Goal: Information Seeking & Learning: Learn about a topic

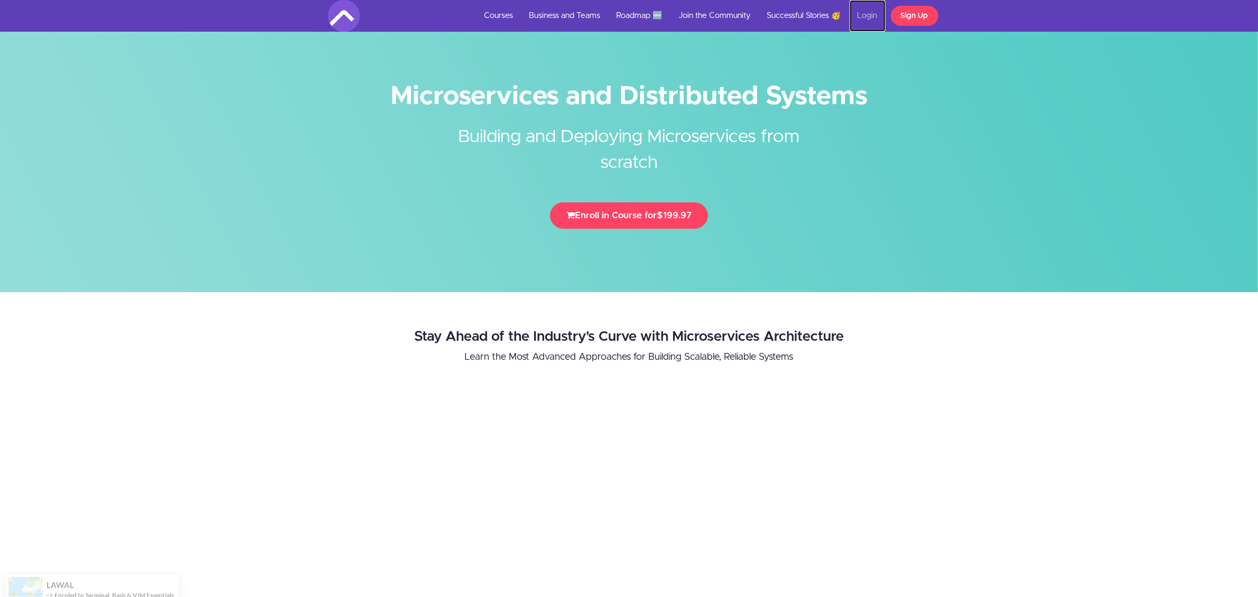
click at [873, 23] on link "Login" at bounding box center [868, 16] width 36 height 32
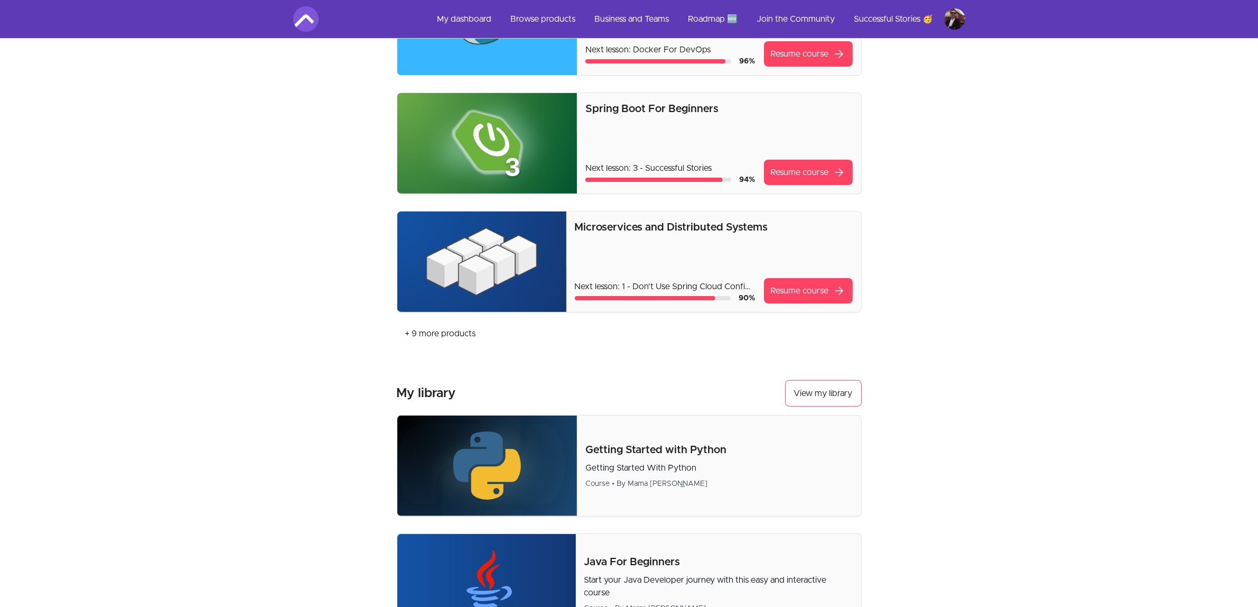
scroll to position [264, 0]
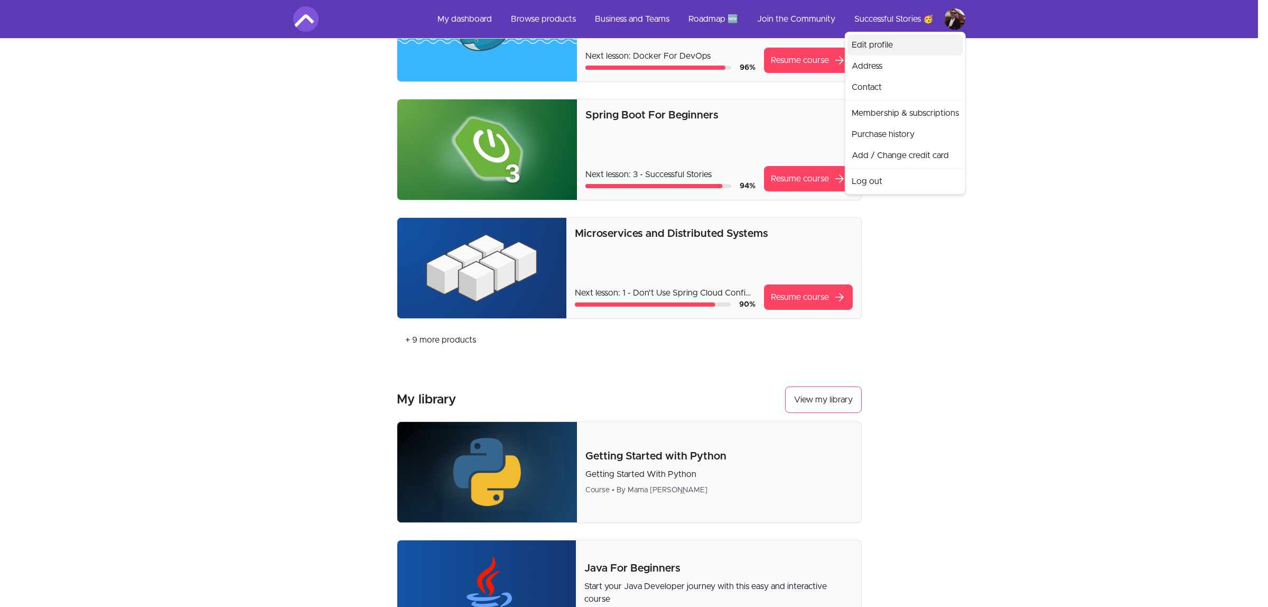
click at [923, 44] on link "Edit profile" at bounding box center [906, 44] width 116 height 21
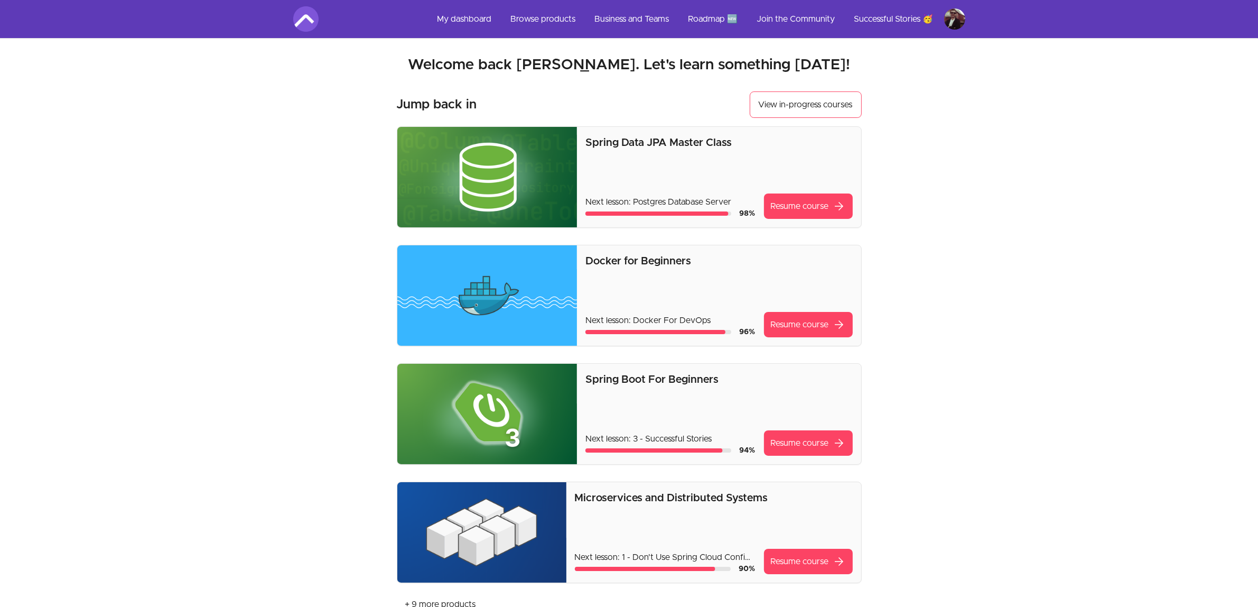
click at [532, 528] on img at bounding box center [481, 532] width 169 height 100
click at [776, 563] on link "Resume course arrow_forward" at bounding box center [808, 561] width 89 height 25
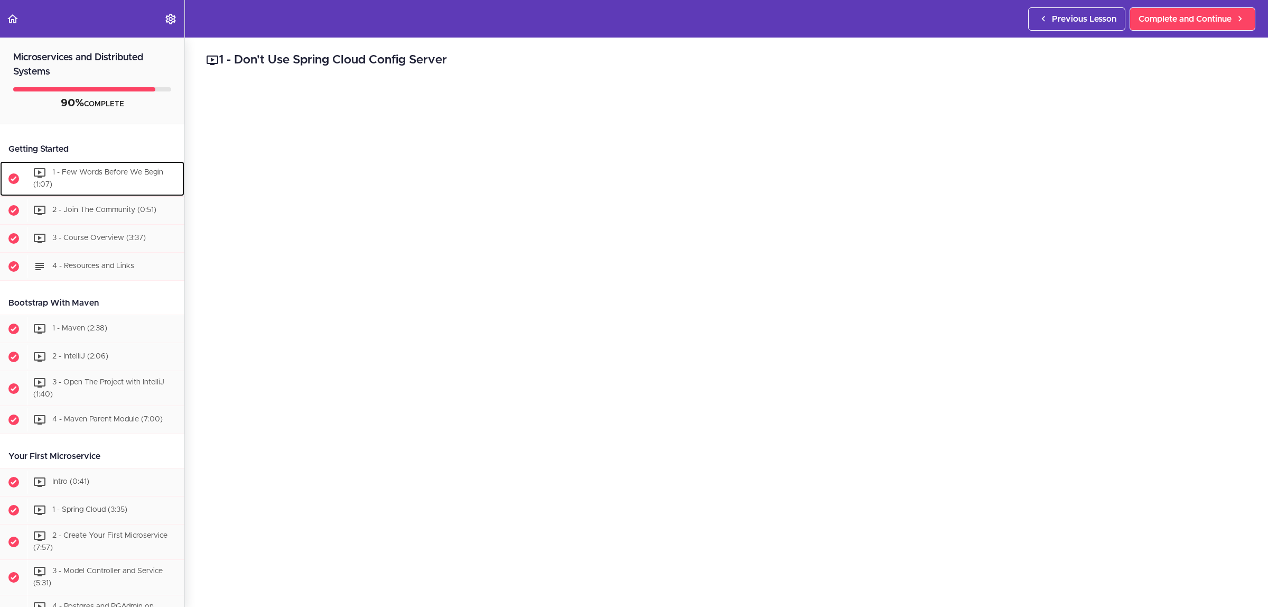
click at [114, 186] on div "1 - Few Words Before We Begin (1:07)" at bounding box center [105, 178] width 157 height 35
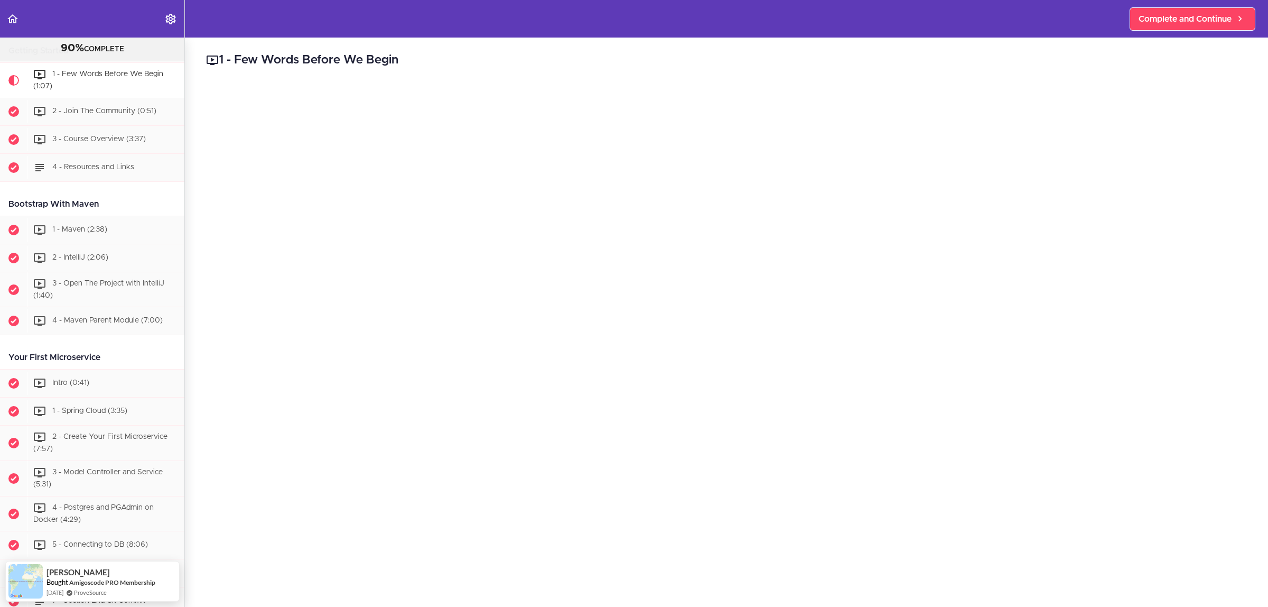
scroll to position [132, 0]
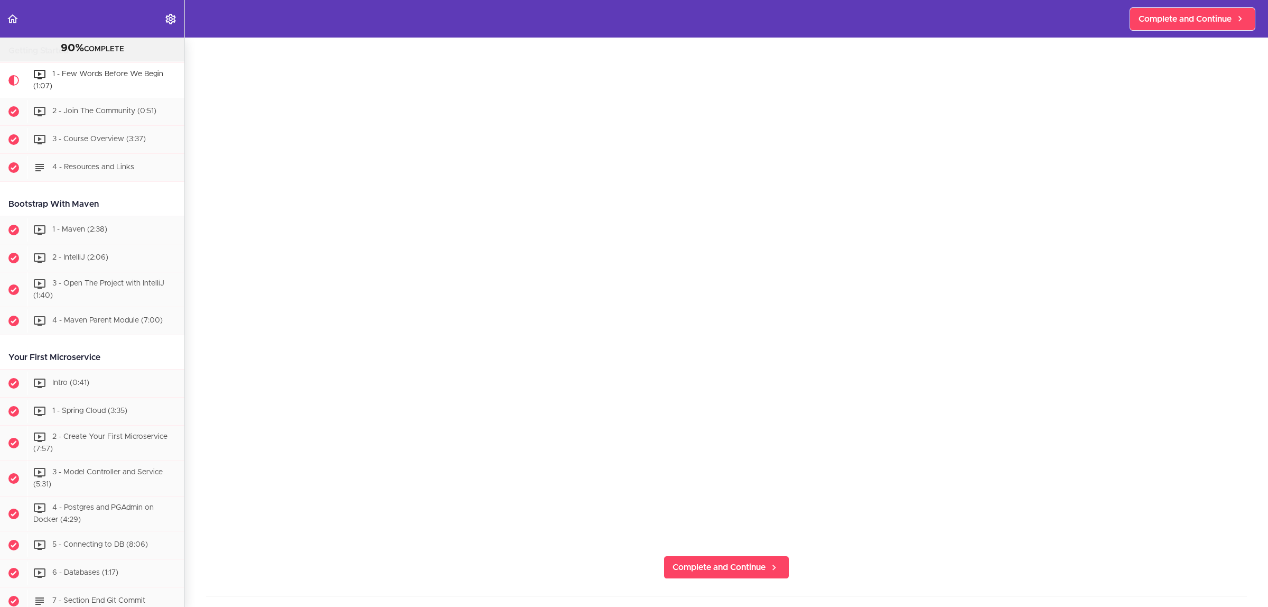
click at [909, 579] on section "Microservices and Distributed Systems 90% COMPLETE Getting Started 1 - Few Word…" at bounding box center [634, 322] width 1268 height 569
click at [727, 561] on span "Complete and Continue" at bounding box center [719, 567] width 93 height 13
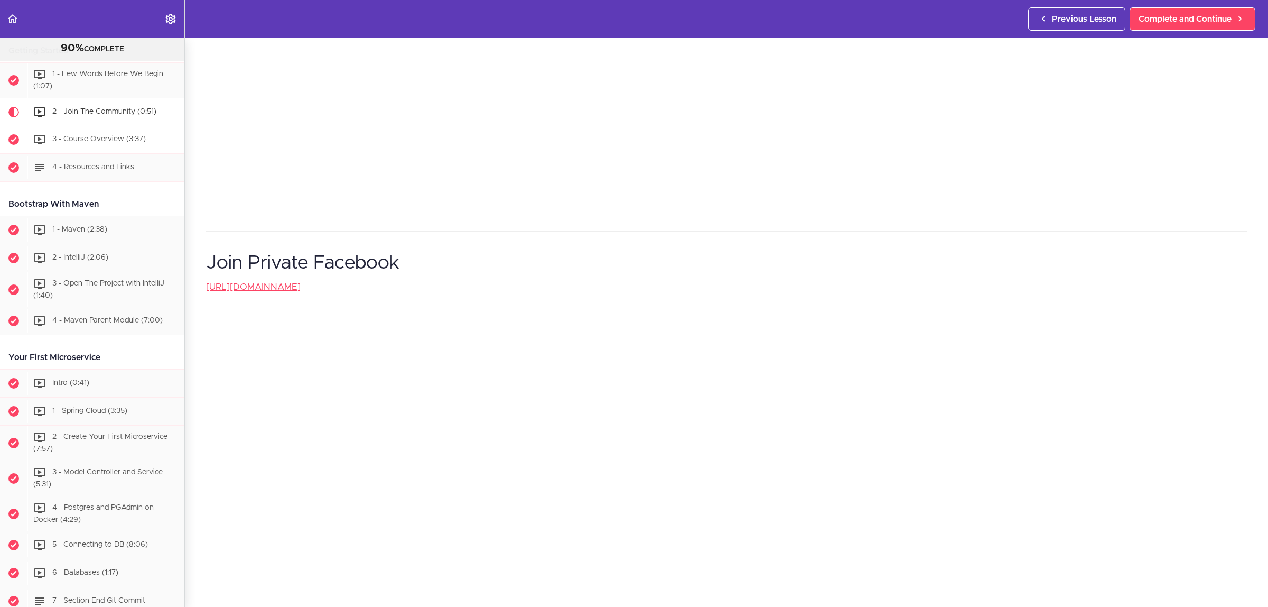
scroll to position [106, 0]
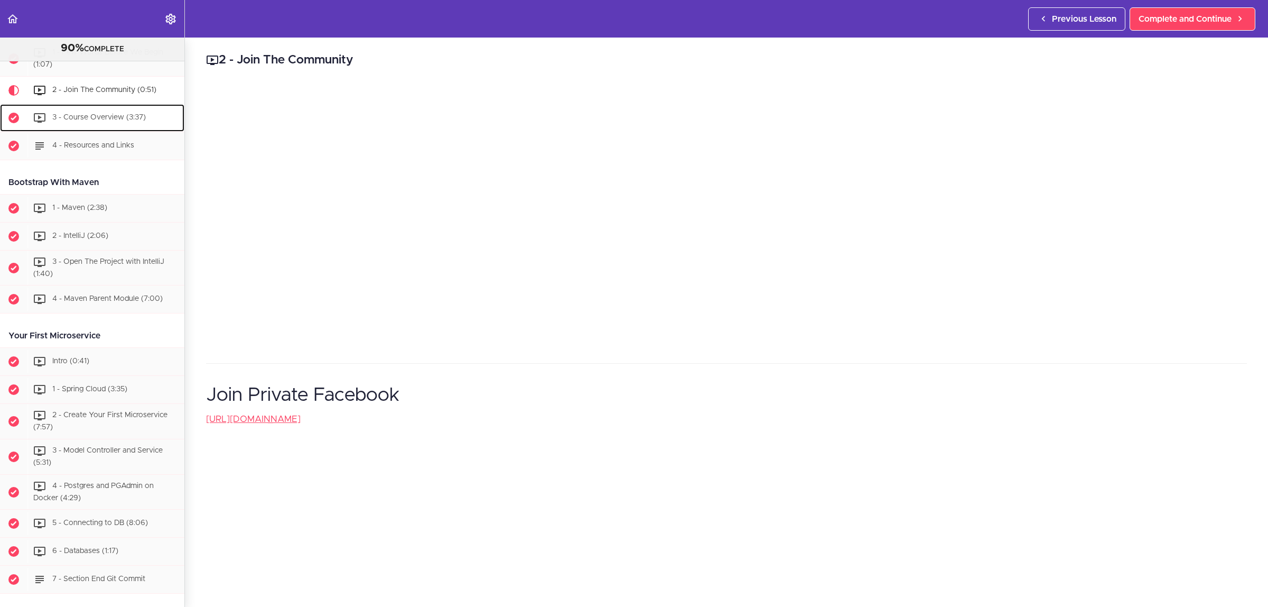
click at [120, 117] on span "3 - Course Overview (3:37)" at bounding box center [99, 117] width 94 height 7
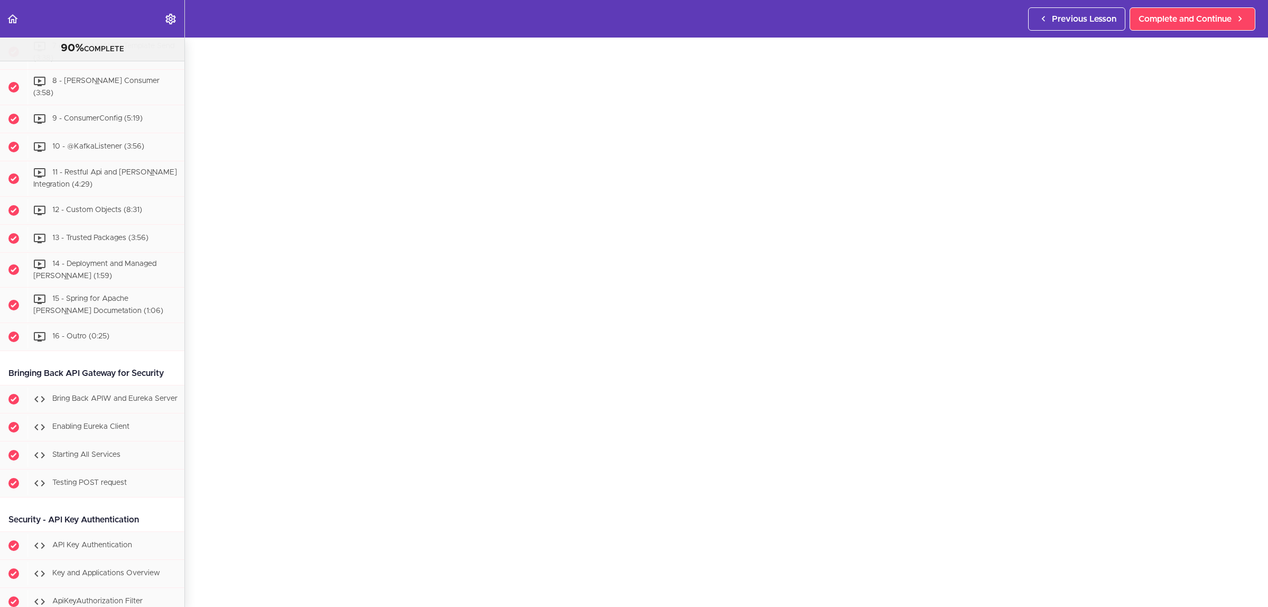
scroll to position [5420, 0]
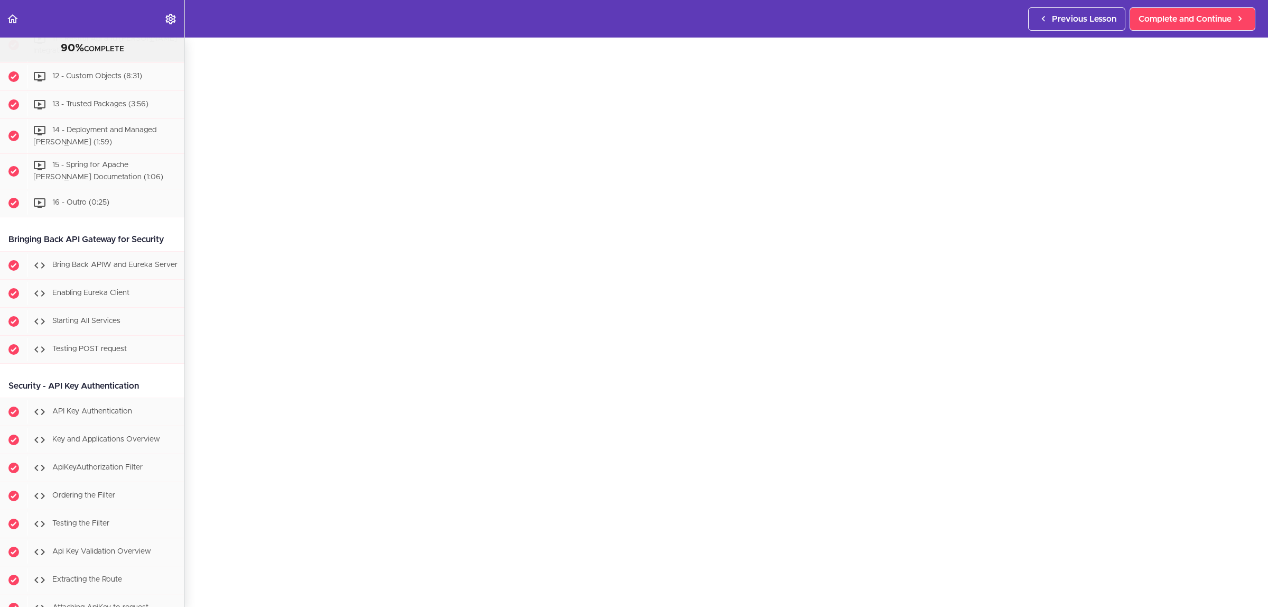
click at [1251, 258] on div "3 - Course Overview Complete and Continue 1 - Follow us on LinkedIn 2 - Subscri…" at bounding box center [726, 255] width 1083 height 569
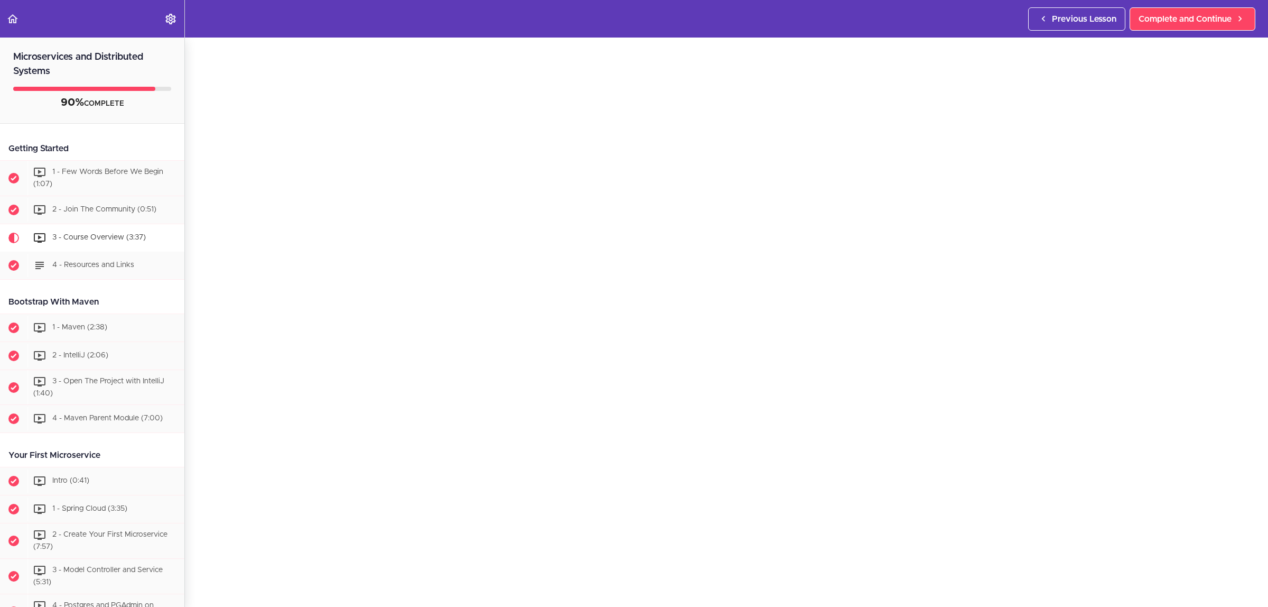
scroll to position [0, 0]
click at [94, 271] on div "4 - Resources and Links" at bounding box center [105, 265] width 157 height 23
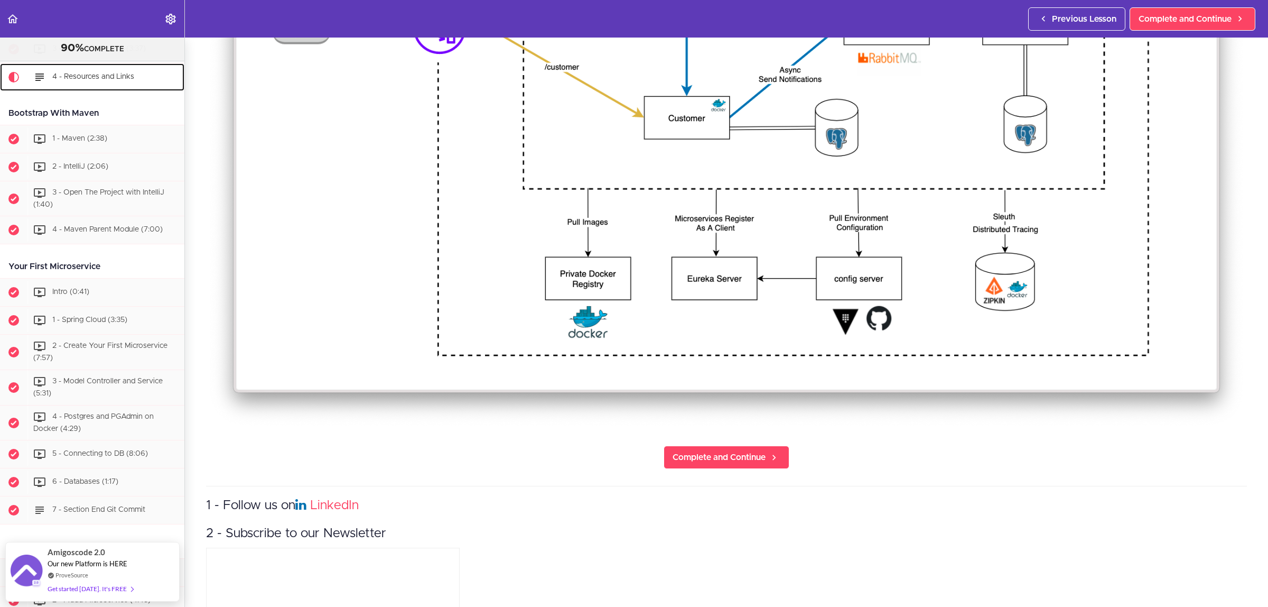
scroll to position [524, 0]
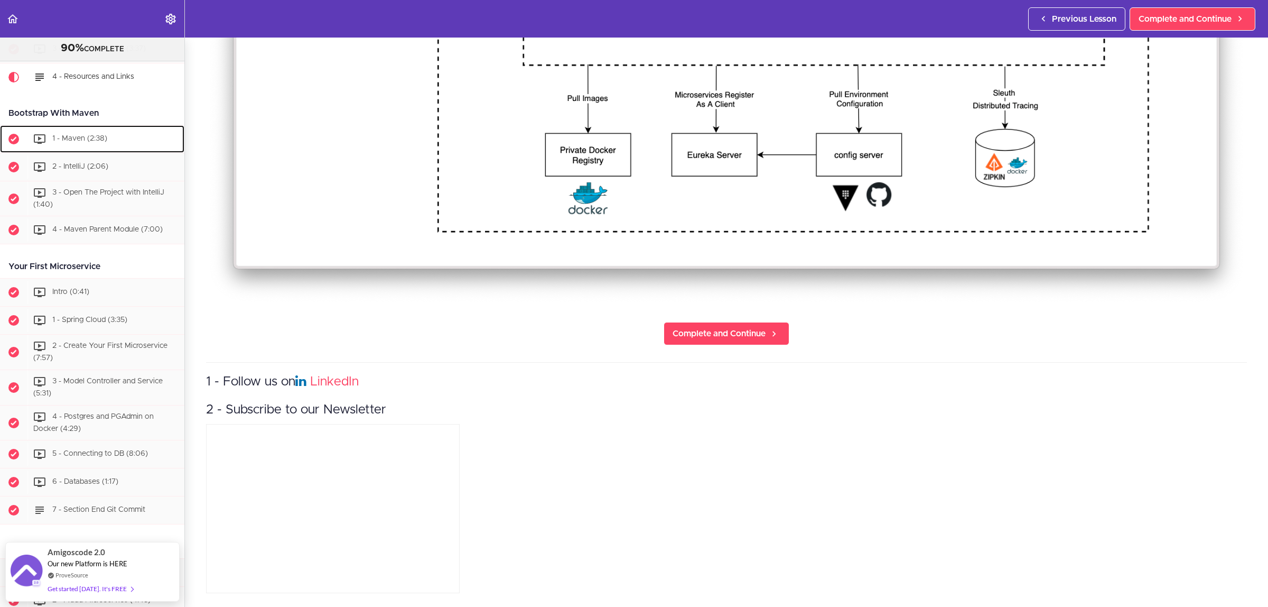
click at [111, 126] on link "1 - Maven (2:38)" at bounding box center [92, 138] width 184 height 27
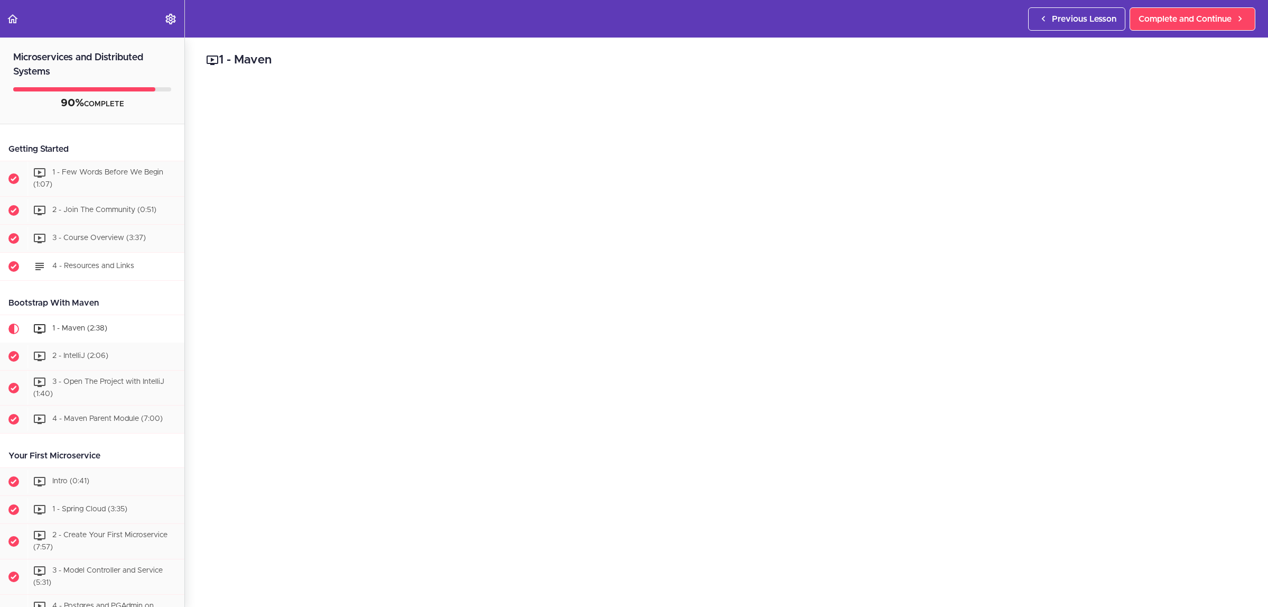
scroll to position [40, 0]
click at [78, 331] on span "1 - Maven (2:38)" at bounding box center [79, 327] width 55 height 7
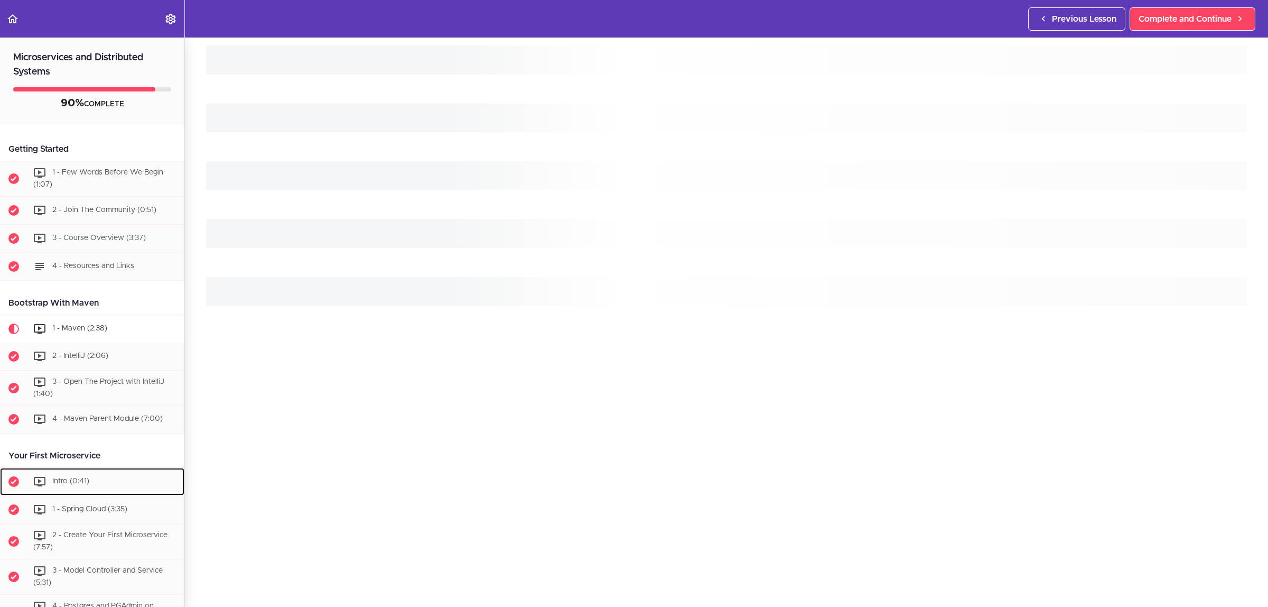
click at [78, 468] on ul "Intro (0:41) 1 - Spring Cloud (3:35)" at bounding box center [92, 591] width 184 height 246
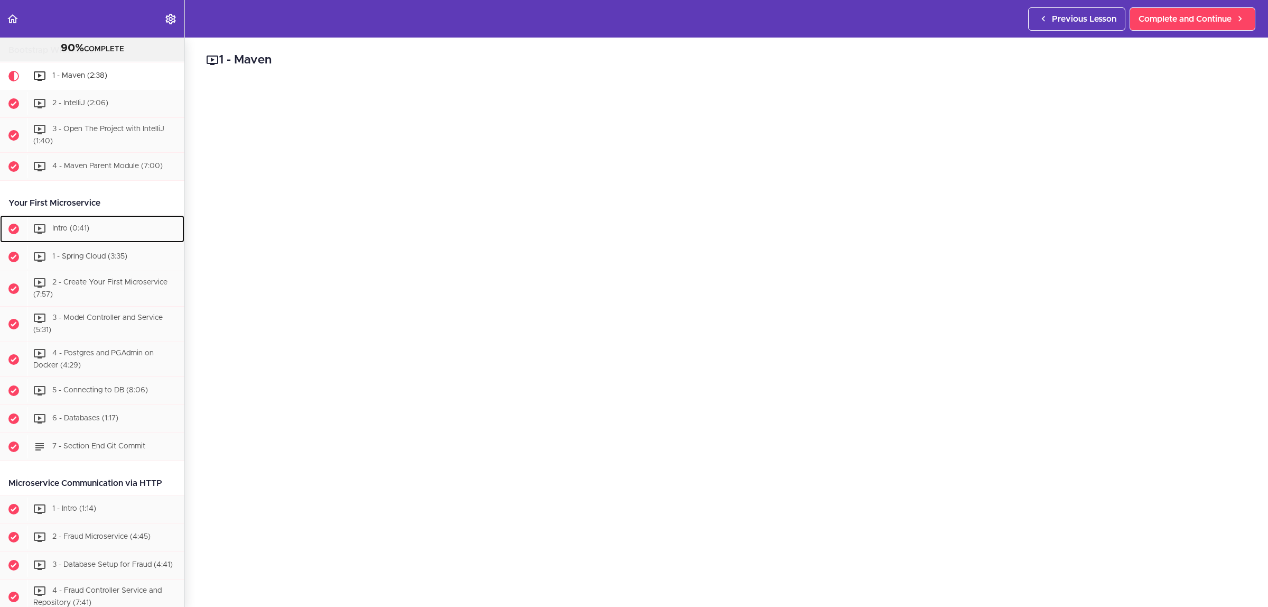
scroll to position [0, 0]
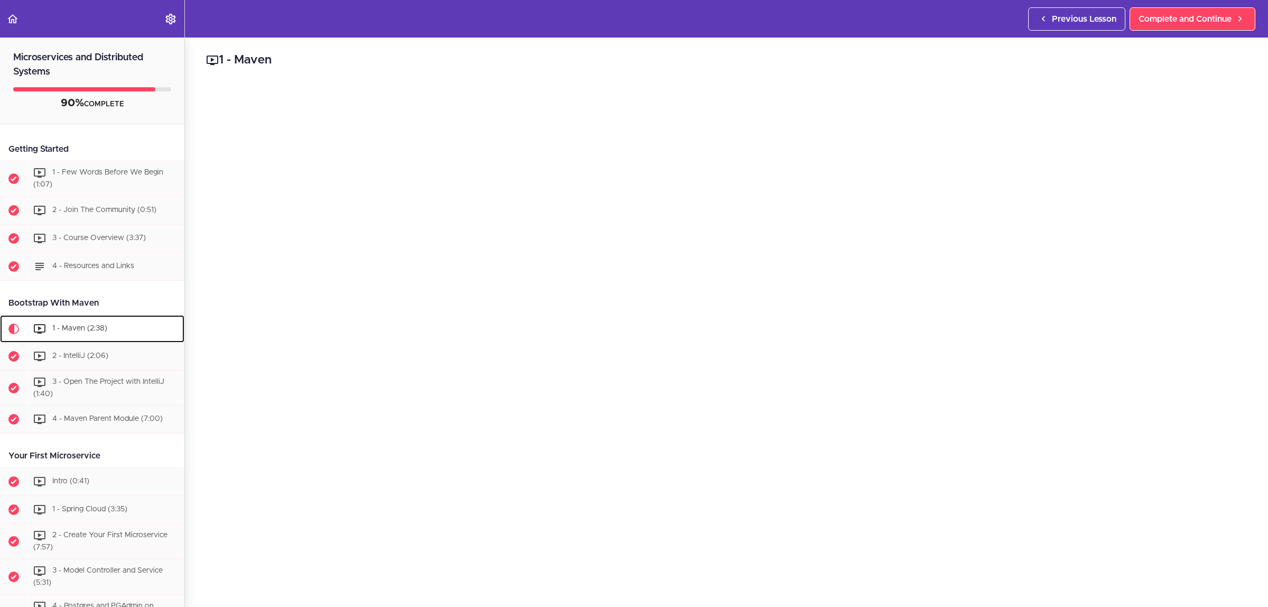
click at [75, 322] on div "1 - Maven (2:38)" at bounding box center [105, 328] width 157 height 23
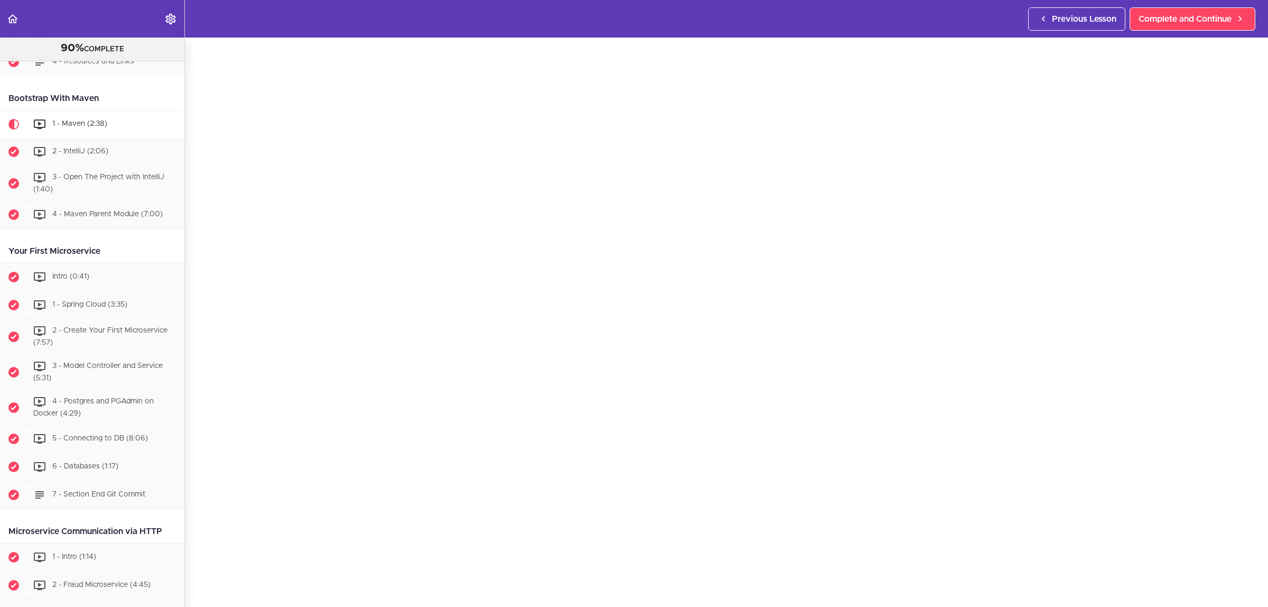
scroll to position [107, 0]
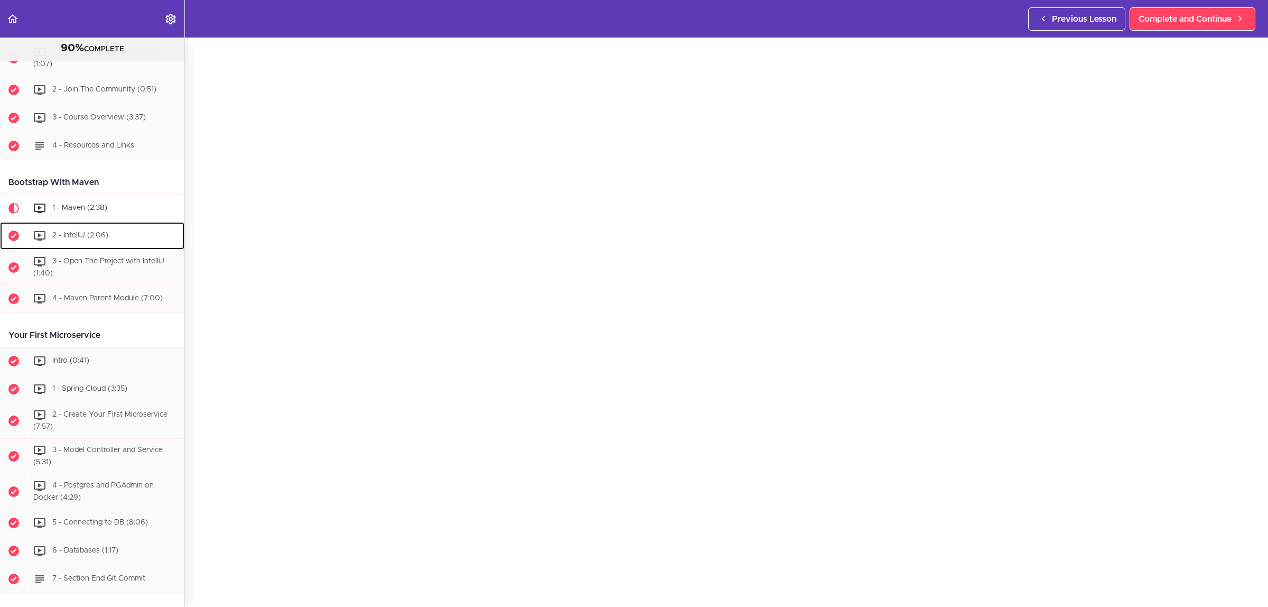
click at [91, 229] on div "2 - IntelliJ (2:06)" at bounding box center [105, 235] width 157 height 23
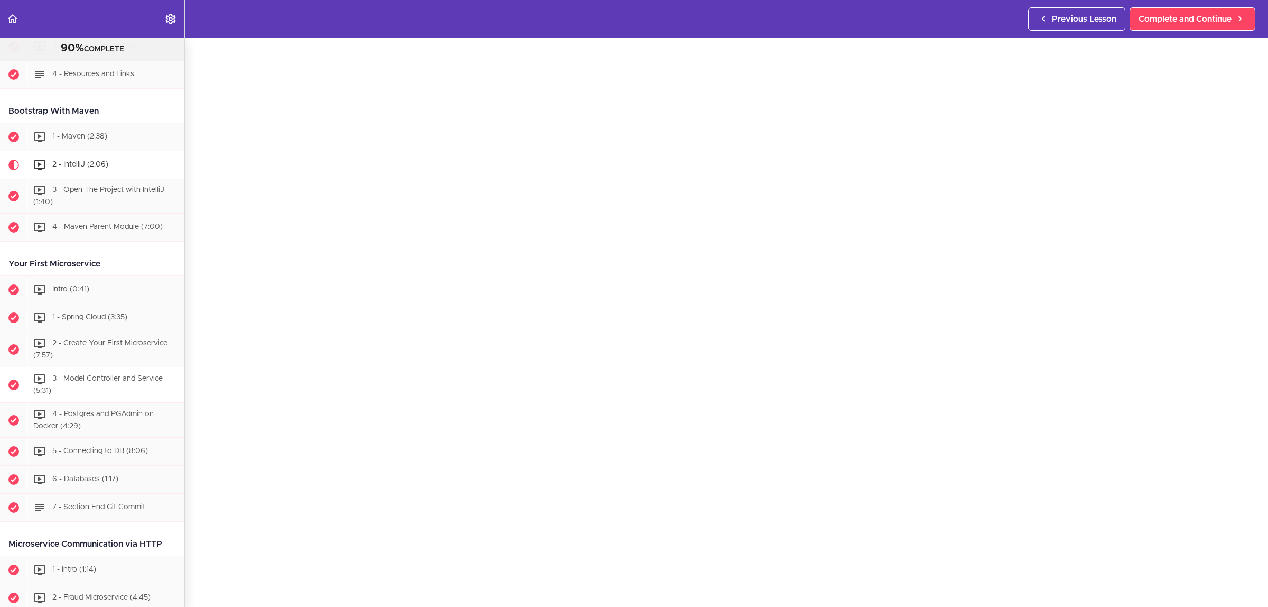
scroll to position [55, 0]
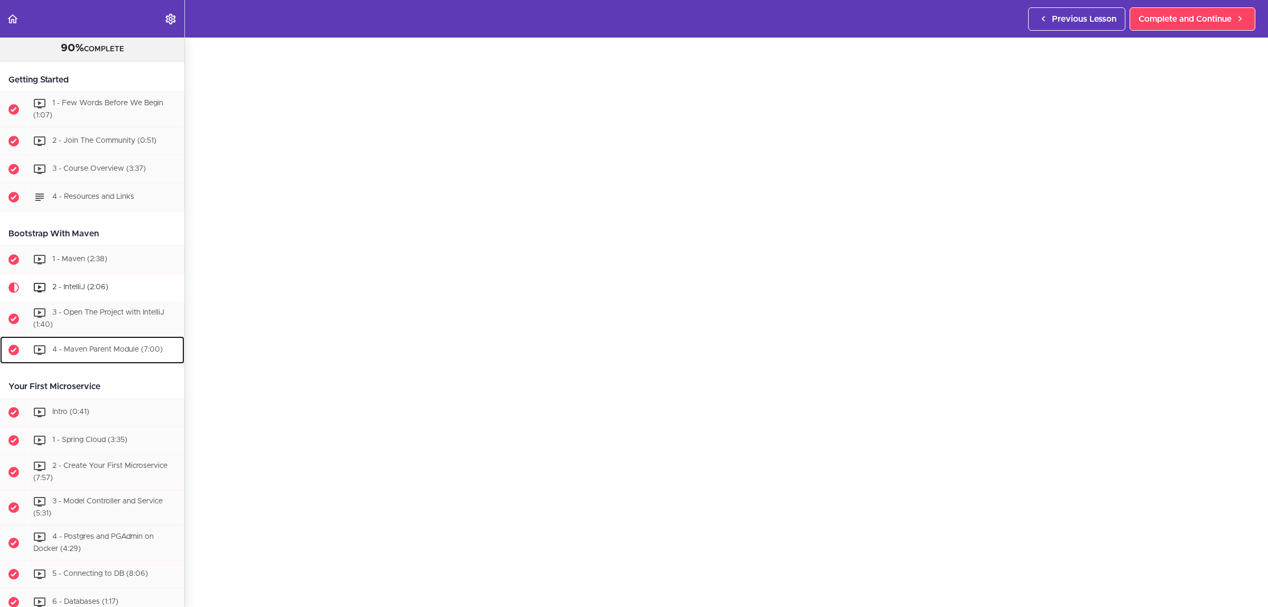
click at [120, 355] on div "4 - Maven Parent Module (7:00)" at bounding box center [105, 349] width 157 height 23
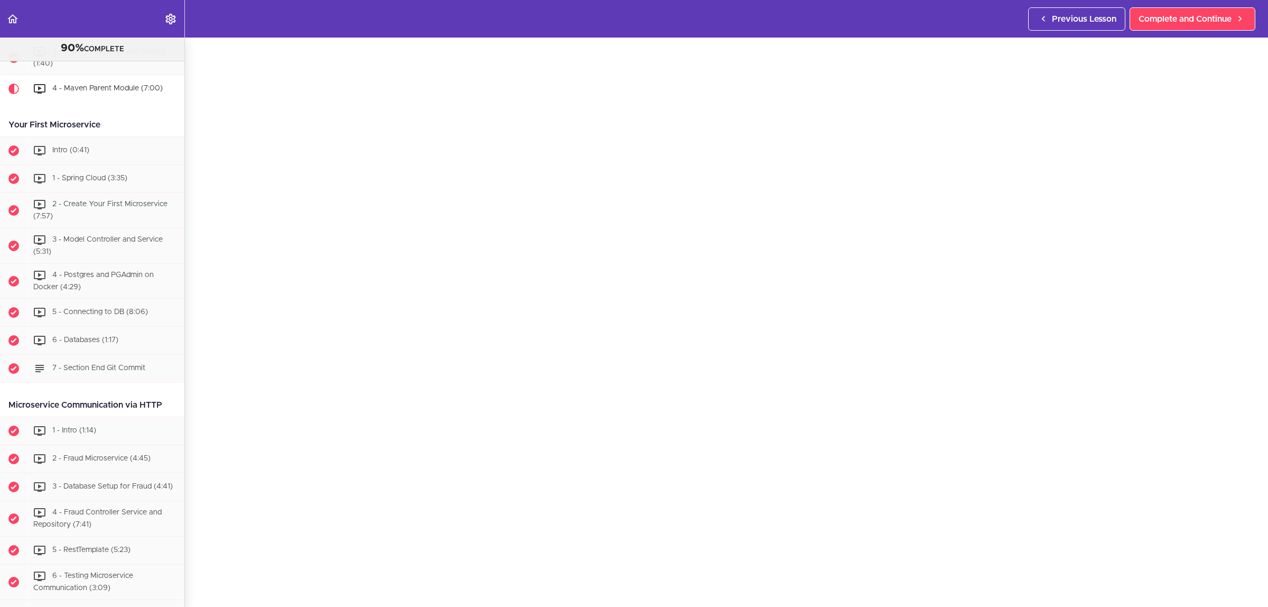
scroll to position [66, 0]
